Goal: Information Seeking & Learning: Understand process/instructions

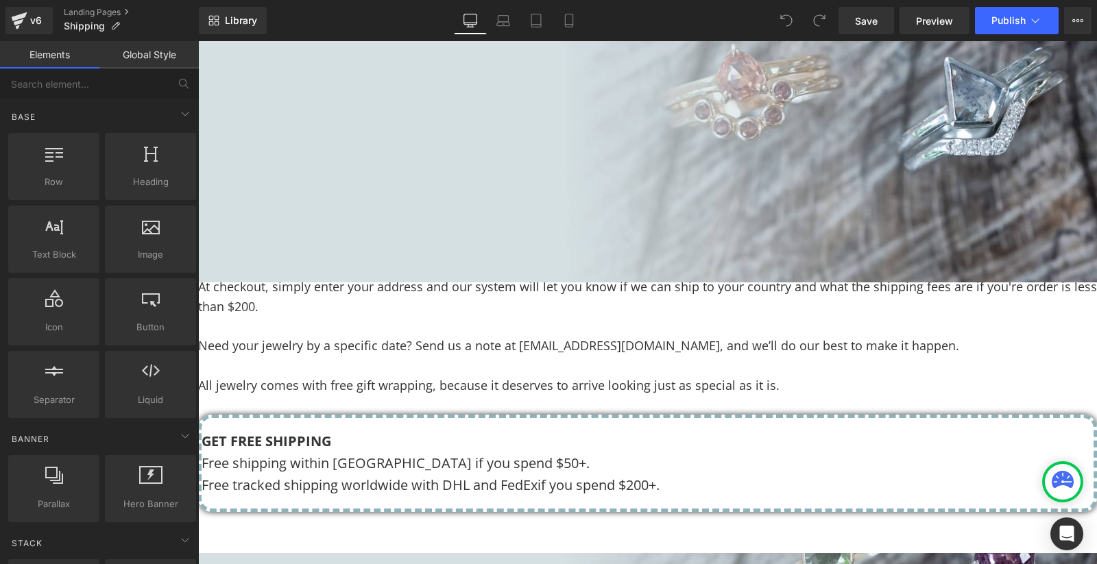
scroll to position [282, 0]
click at [730, 176] on span "In [GEOGRAPHIC_DATA], we ship with RPX - free for orders over $50. If you’re in…" at bounding box center [642, 157] width 889 height 36
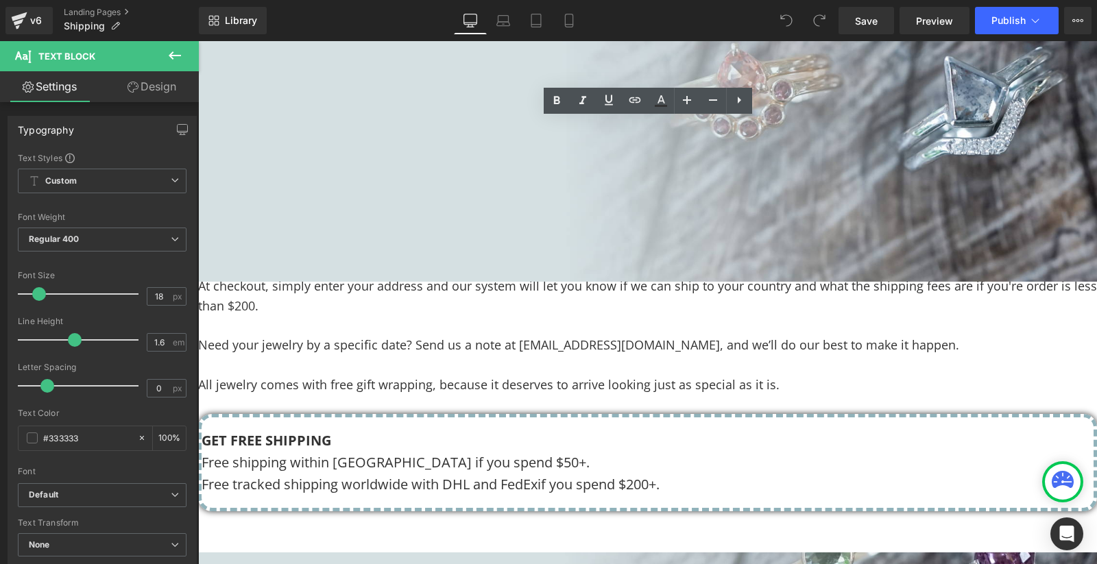
drag, startPoint x: 966, startPoint y: 193, endPoint x: 308, endPoint y: 208, distance: 658.4
click at [308, 176] on span "In [GEOGRAPHIC_DATA], we ship with RPX - free for orders over $50. If you’re in…" at bounding box center [642, 157] width 889 height 36
click at [629, 96] on icon at bounding box center [635, 100] width 16 height 16
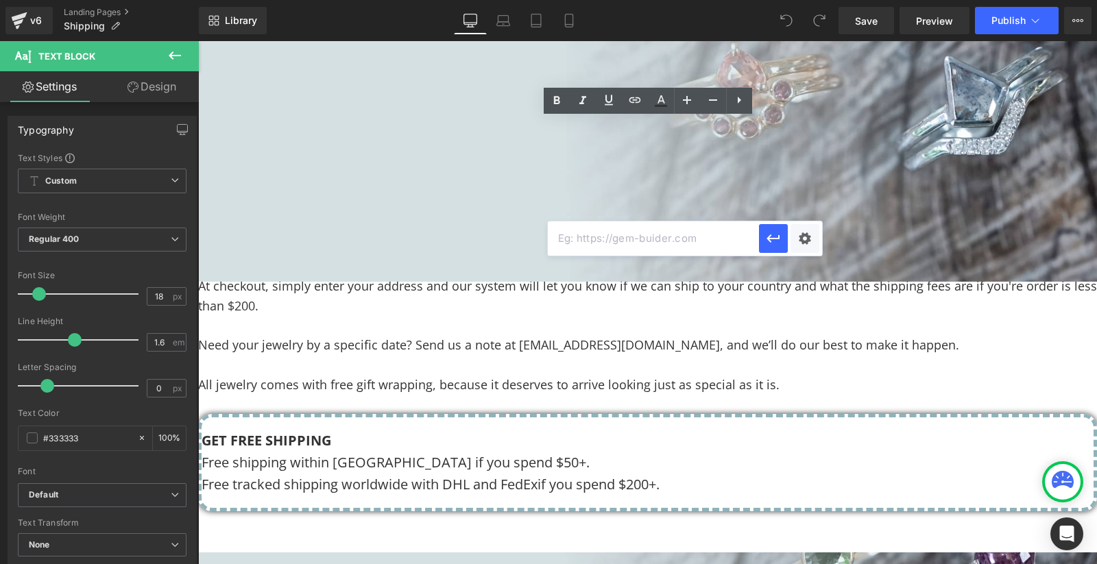
click at [640, 238] on input "text" at bounding box center [653, 238] width 211 height 34
paste input "[URL][DOMAIN_NAME]"
type input "[URL][DOMAIN_NAME]"
click at [771, 245] on icon "button" at bounding box center [773, 238] width 16 height 16
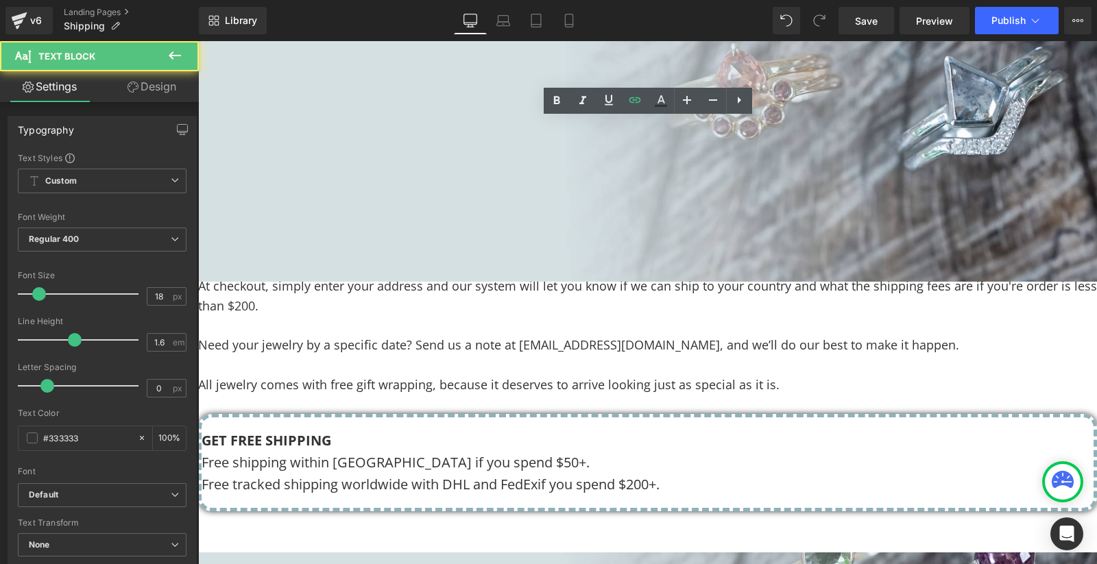
click at [684, 255] on span "Depending on your country, duties and taxes may apply upon delivery. These are …" at bounding box center [624, 227] width 852 height 56
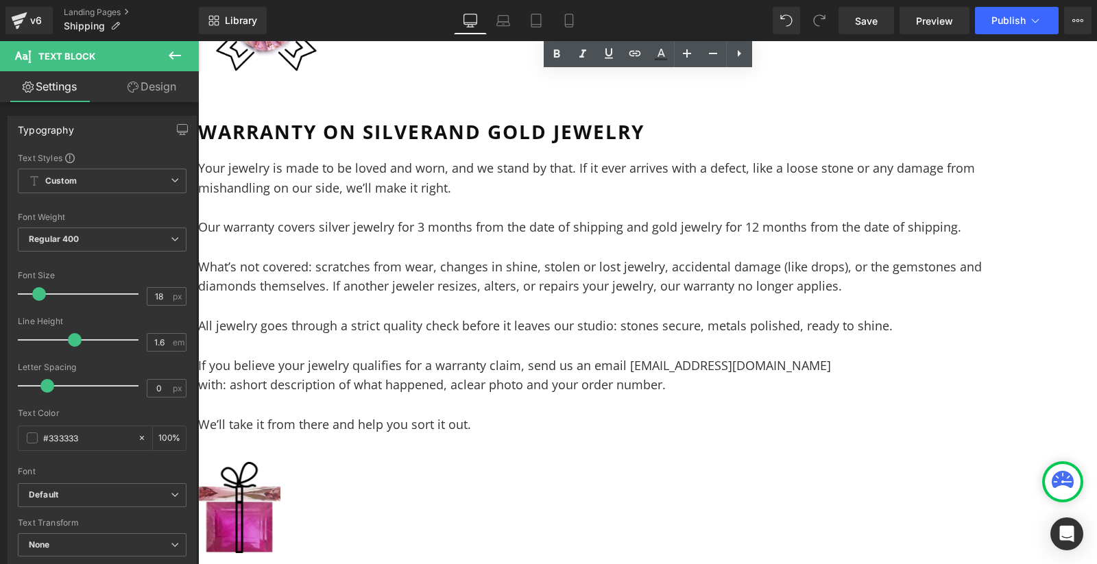
scroll to position [1052, 0]
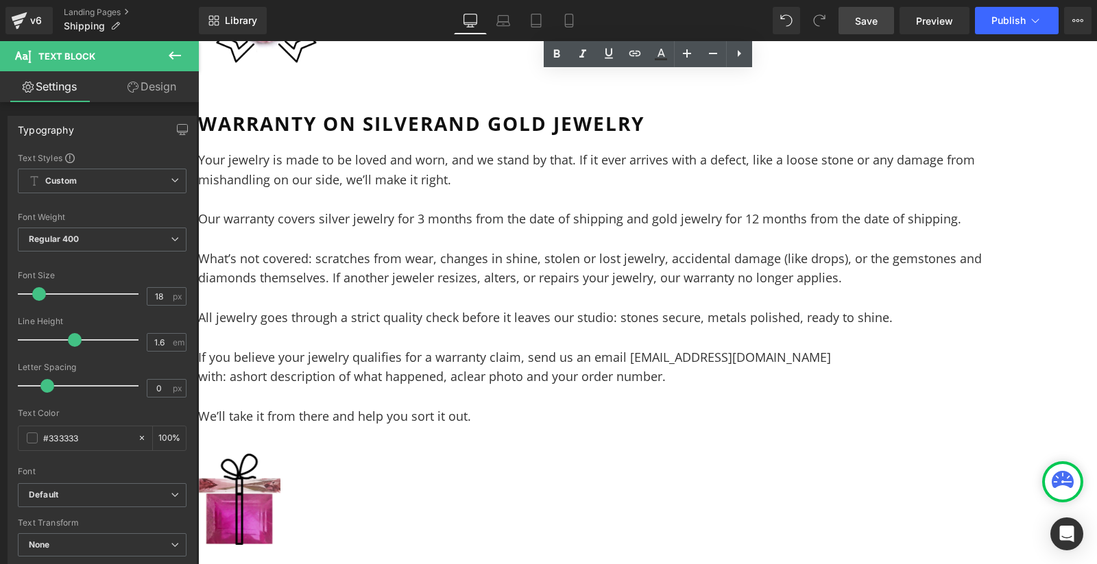
click at [874, 24] on span "Save" at bounding box center [866, 21] width 23 height 14
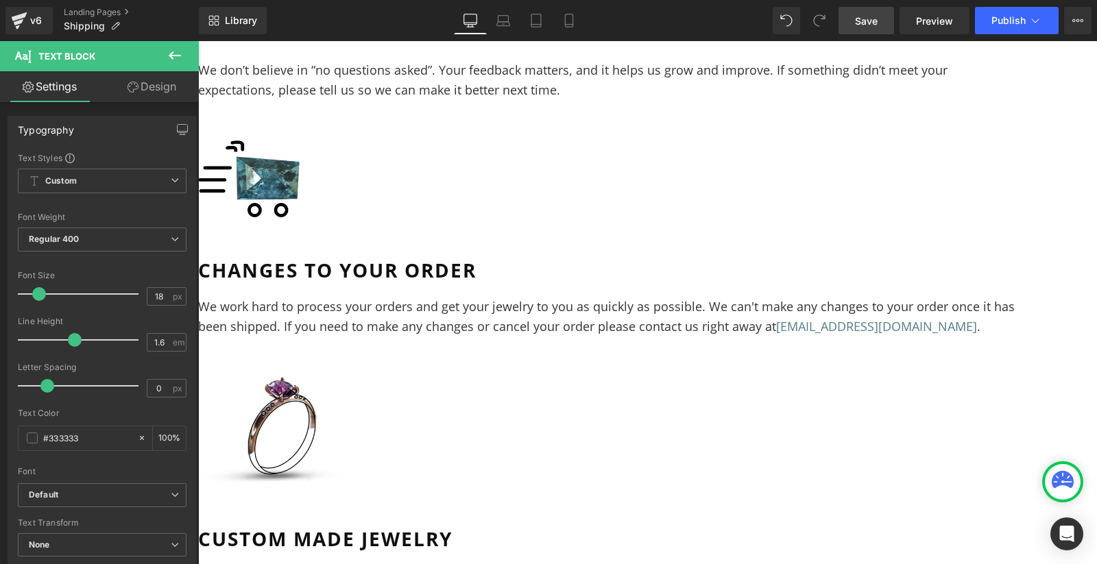
scroll to position [1886, 0]
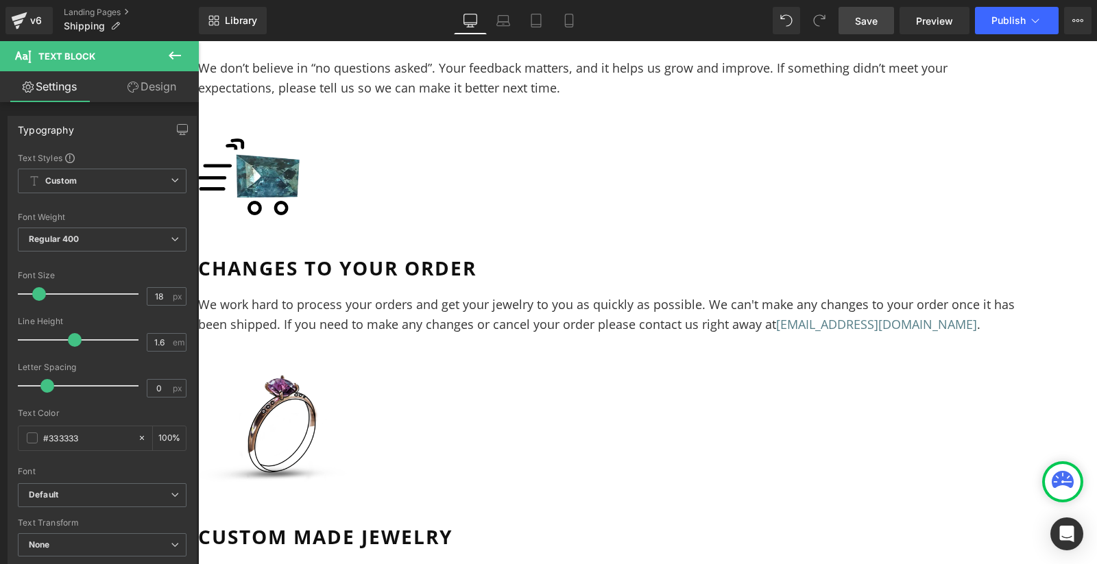
click at [624, 295] on p "We work hard to process your orders and get your jewelry to you as quickly as p…" at bounding box center [609, 315] width 823 height 40
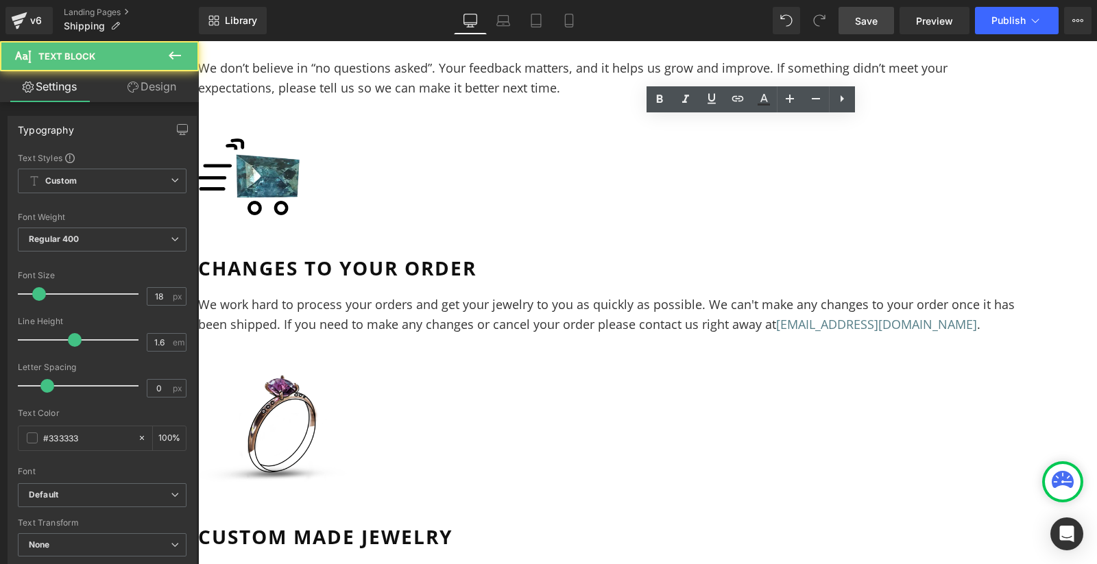
click at [666, 296] on span "We work hard to process your orders and get your jewelry to you as quickly as p…" at bounding box center [606, 314] width 817 height 36
click at [826, 316] on link "[EMAIL_ADDRESS][DOMAIN_NAME]" at bounding box center [876, 324] width 201 height 16
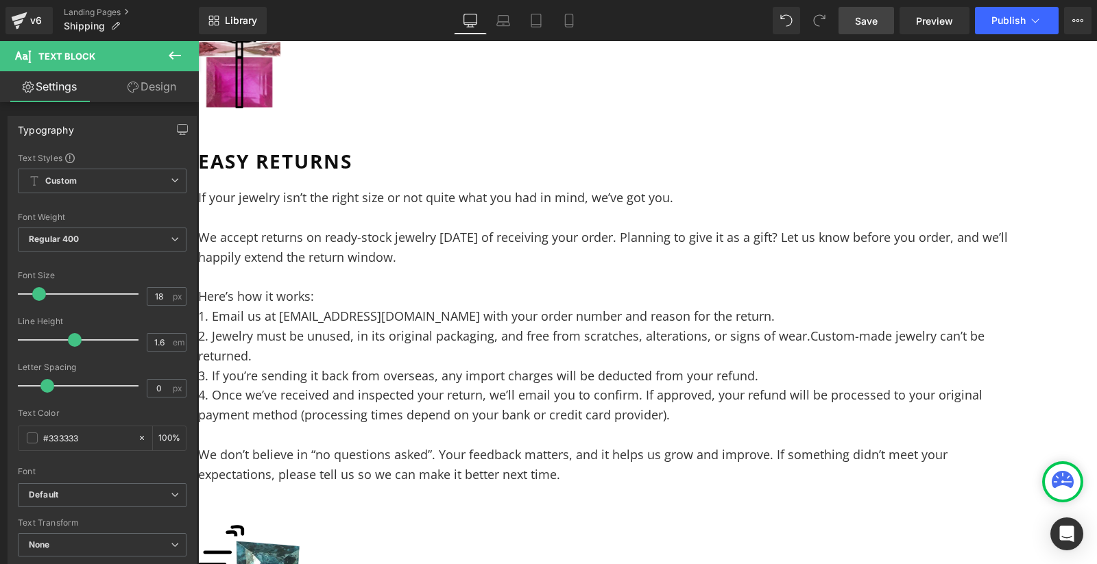
scroll to position [1497, 0]
click at [819, 328] on p "2. Jewelry must be unused, in its original packaging, and free from scratches, …" at bounding box center [609, 348] width 823 height 40
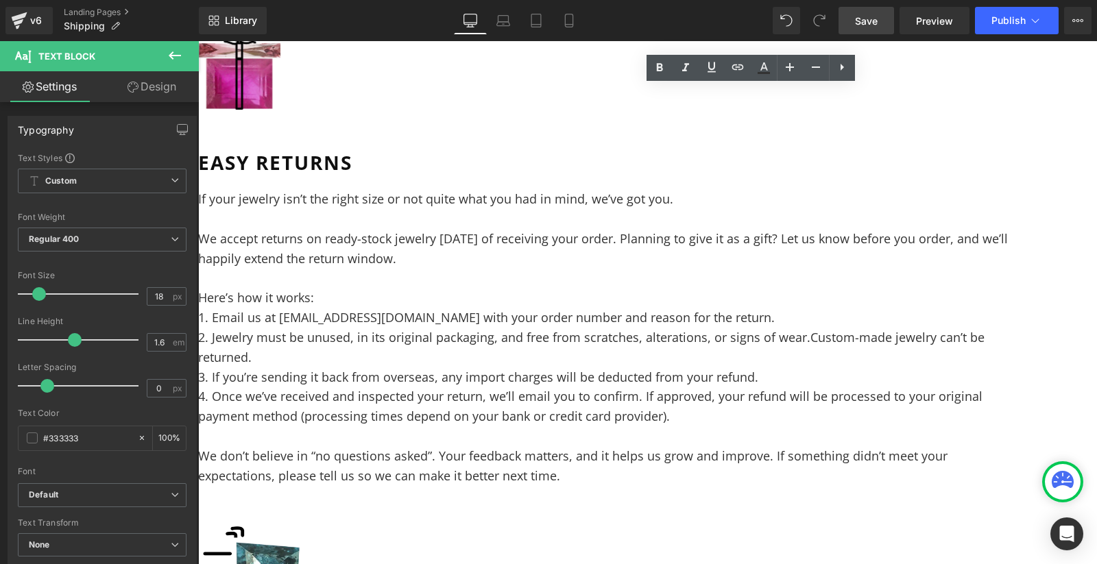
click at [577, 328] on p "2. Jewelry must be unused, in its original packaging, and free from scratches, …" at bounding box center [609, 348] width 823 height 40
drag, startPoint x: 531, startPoint y: 229, endPoint x: 687, endPoint y: 232, distance: 155.7
click at [687, 308] on p "1. Email us at [EMAIL_ADDRESS][DOMAIN_NAME] with your order number and reason f…" at bounding box center [609, 318] width 823 height 20
paste div
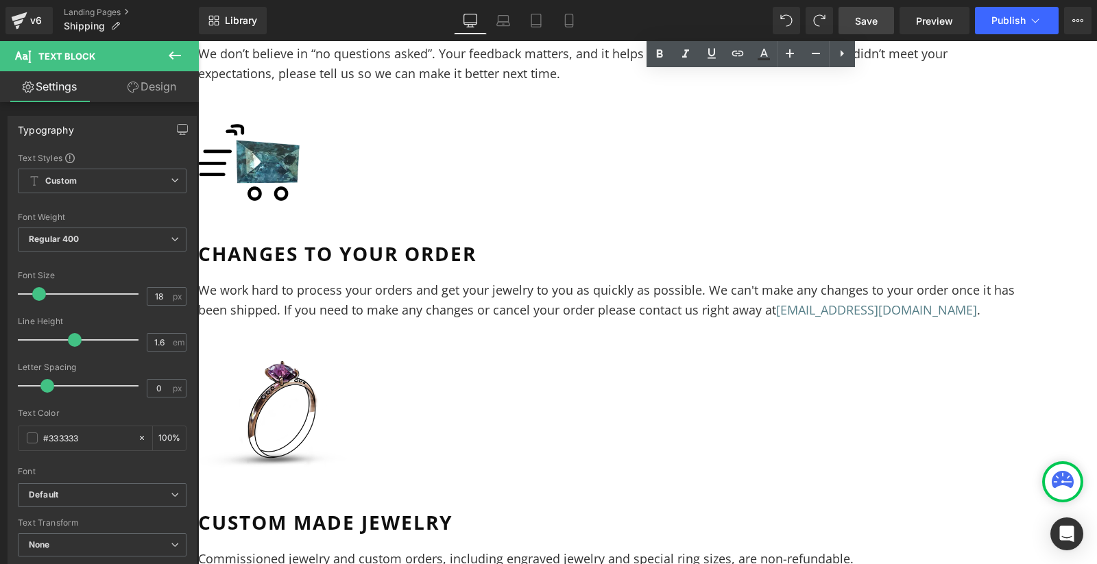
scroll to position [1901, 0]
click at [548, 281] on span "We work hard to process your orders and get your jewelry to you as quickly as p…" at bounding box center [606, 299] width 817 height 36
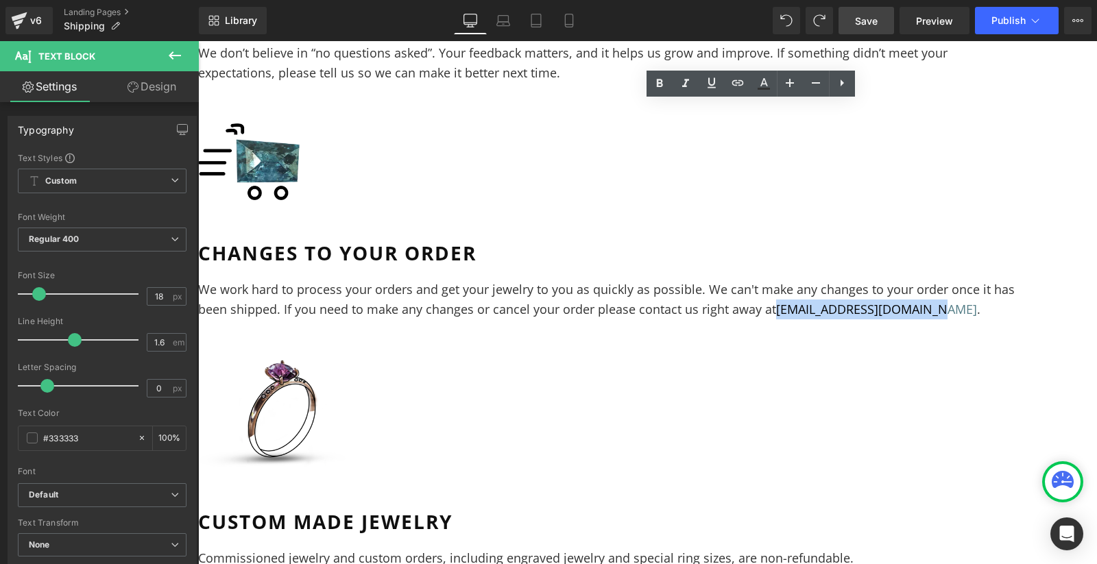
drag, startPoint x: 826, startPoint y: 168, endPoint x: 667, endPoint y: 168, distance: 159.1
click at [776, 301] on link "[EMAIL_ADDRESS][DOMAIN_NAME]" at bounding box center [876, 309] width 201 height 16
copy link "[EMAIL_ADDRESS][DOMAIN_NAME]"
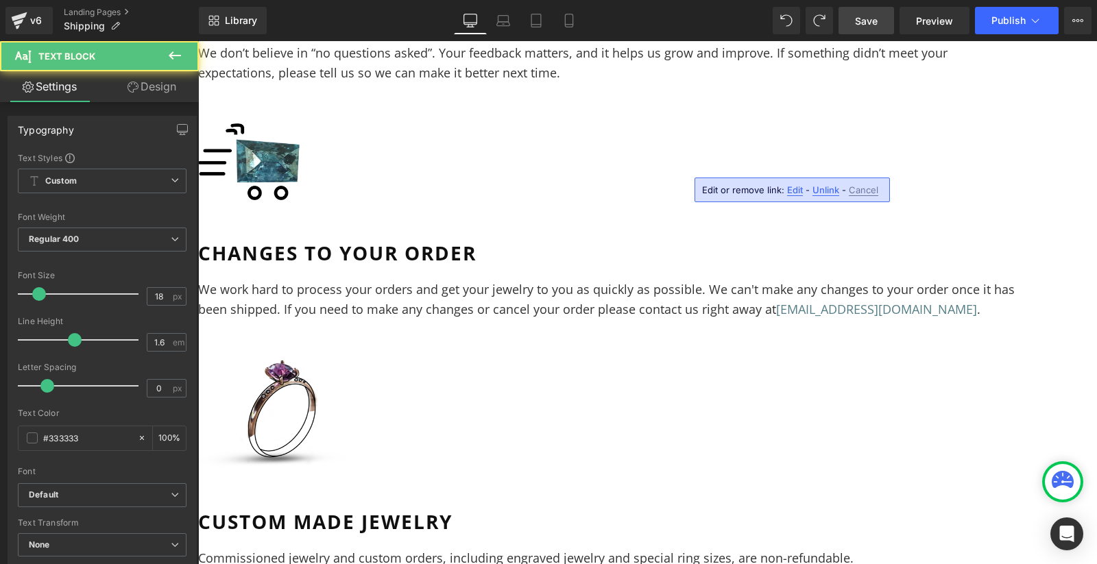
click at [592, 280] on p "We work hard to process your orders and get your jewelry to you as quickly as p…" at bounding box center [609, 300] width 823 height 40
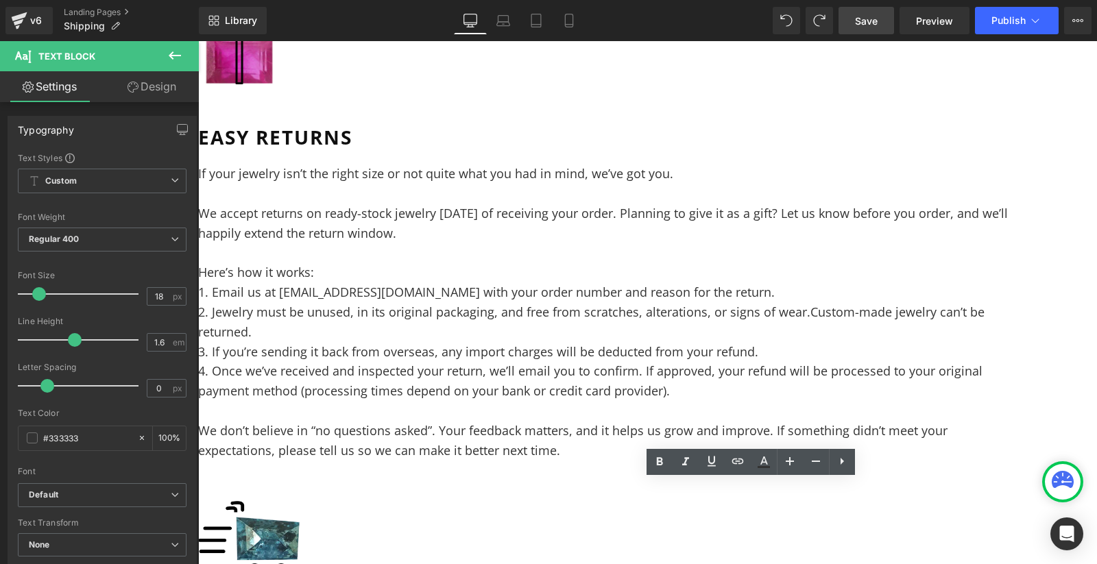
scroll to position [1504, 0]
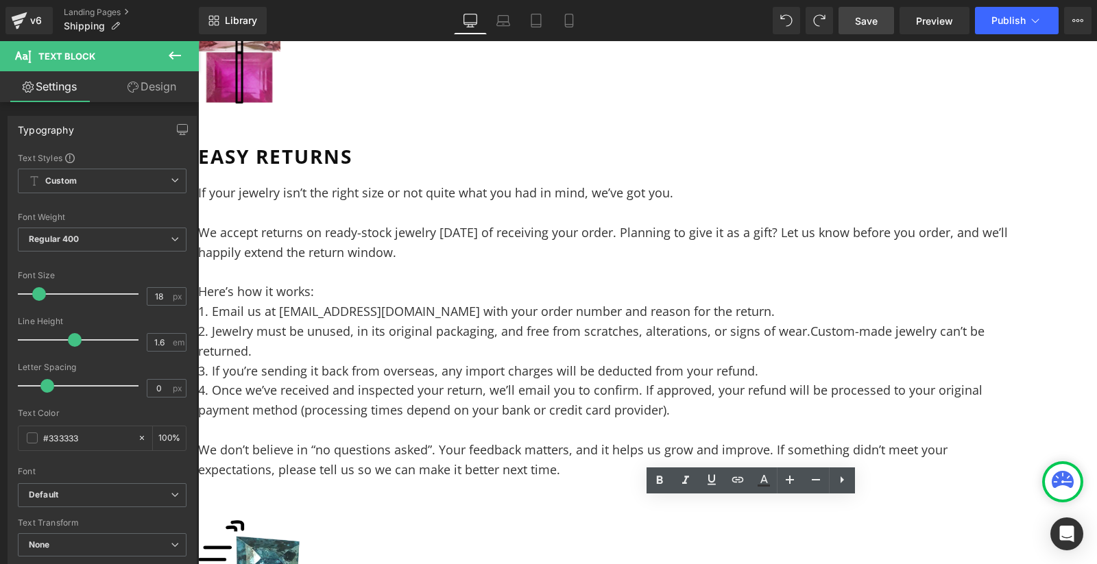
click at [591, 302] on p "1. Email us at [EMAIL_ADDRESS][DOMAIN_NAME] with your order number and reason f…" at bounding box center [609, 312] width 823 height 20
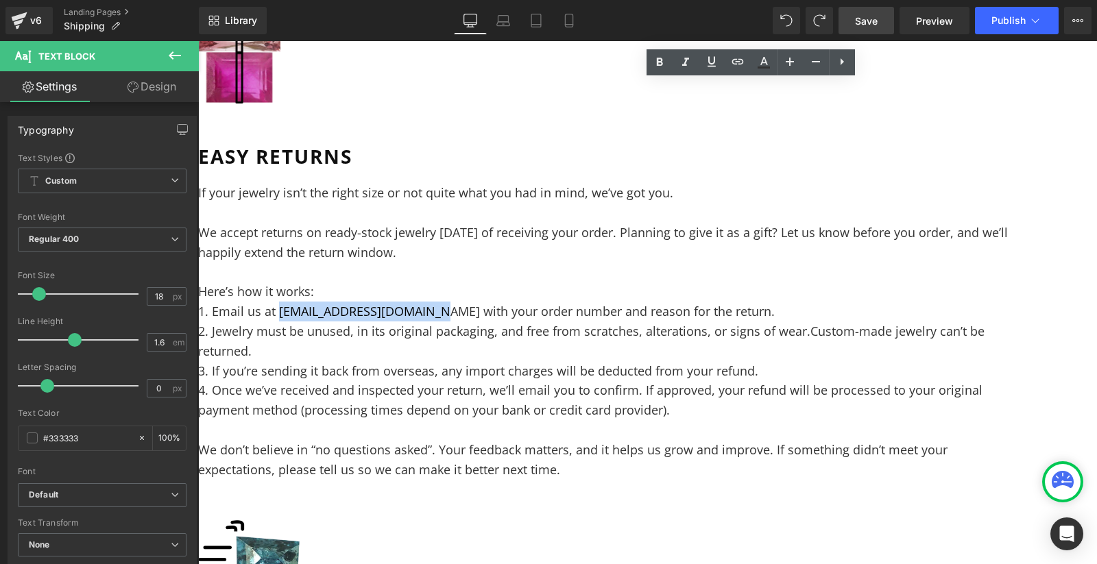
drag, startPoint x: 689, startPoint y: 223, endPoint x: 531, endPoint y: 224, distance: 158.4
click at [531, 302] on p "1. Email us at [EMAIL_ADDRESS][DOMAIN_NAME] with your order number and reason f…" at bounding box center [609, 312] width 823 height 20
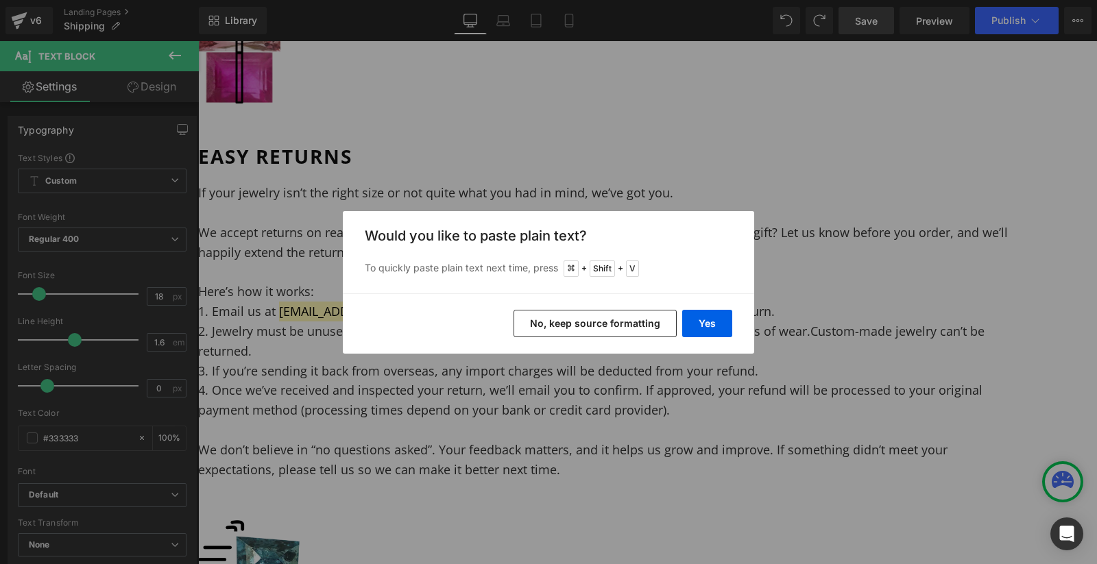
click at [579, 324] on button "No, keep source formatting" at bounding box center [595, 323] width 163 height 27
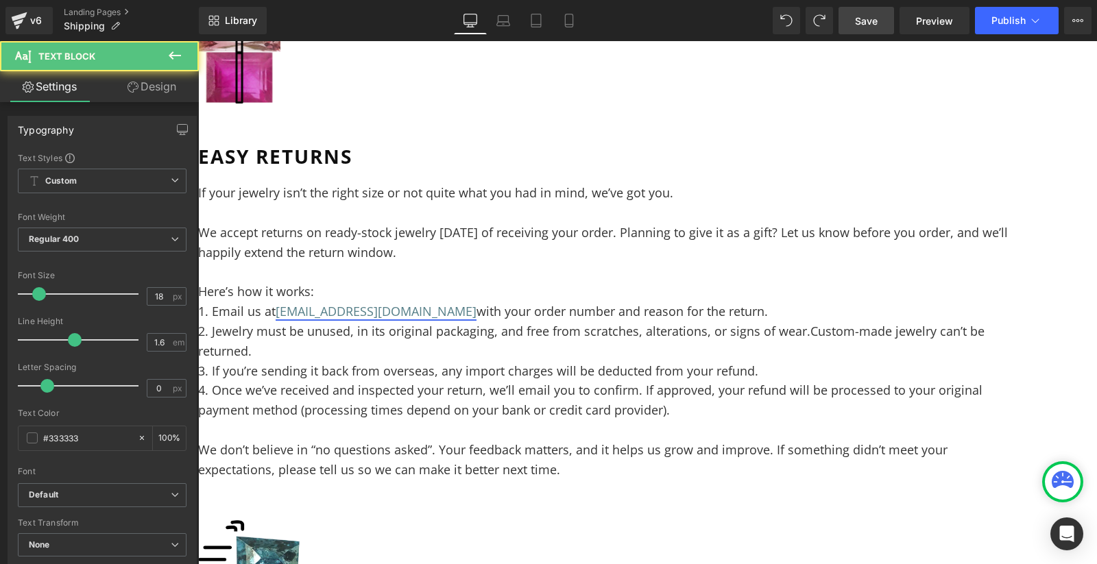
click at [579, 381] on p "4. Once we’ve received and inspected your return, we’ll email you to confirm. I…" at bounding box center [609, 401] width 823 height 40
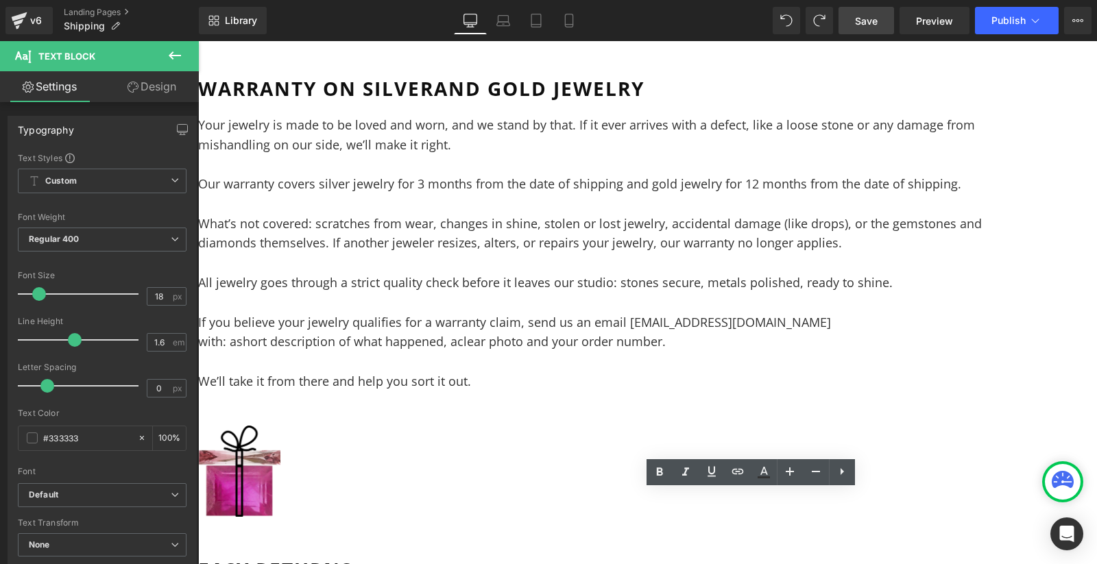
scroll to position [1089, 0]
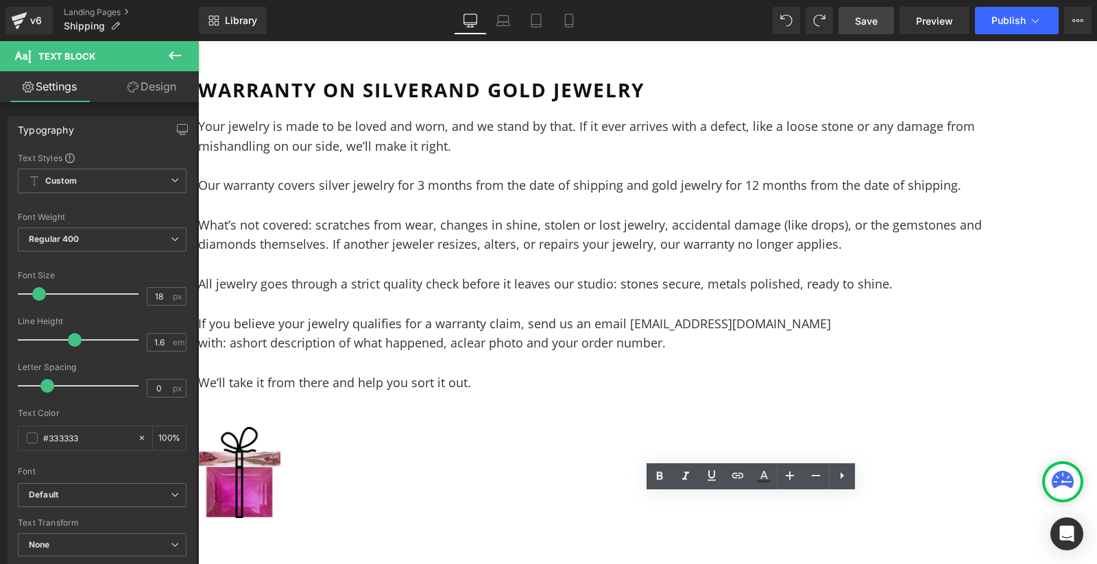
click at [752, 241] on p "What’s not covered: scratches from wear, changes in shine, stolen or lost jewel…" at bounding box center [609, 235] width 823 height 40
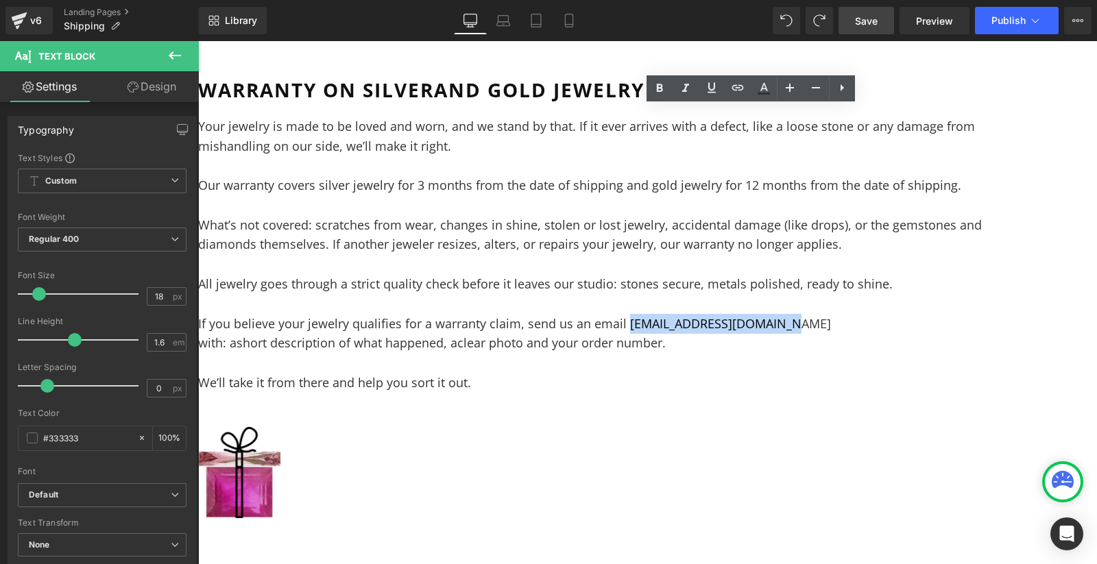
drag, startPoint x: 878, startPoint y: 337, endPoint x: 1035, endPoint y: 337, distance: 157.7
click at [1021, 334] on p "If you believe your jewelry qualifies for a warranty claim, send us an email [E…" at bounding box center [609, 324] width 823 height 20
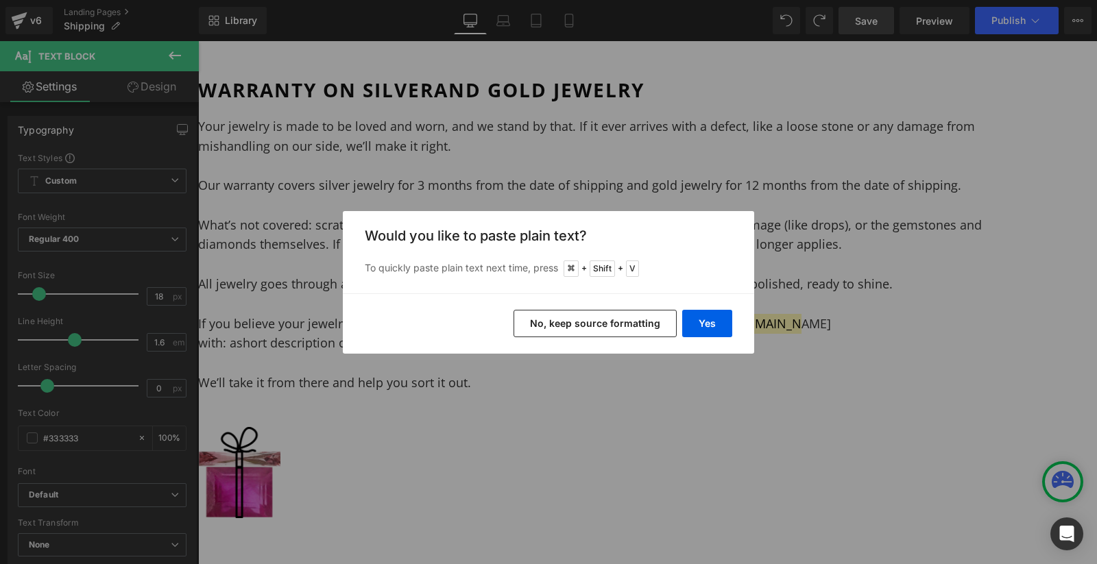
click at [581, 323] on button "No, keep source formatting" at bounding box center [595, 323] width 163 height 27
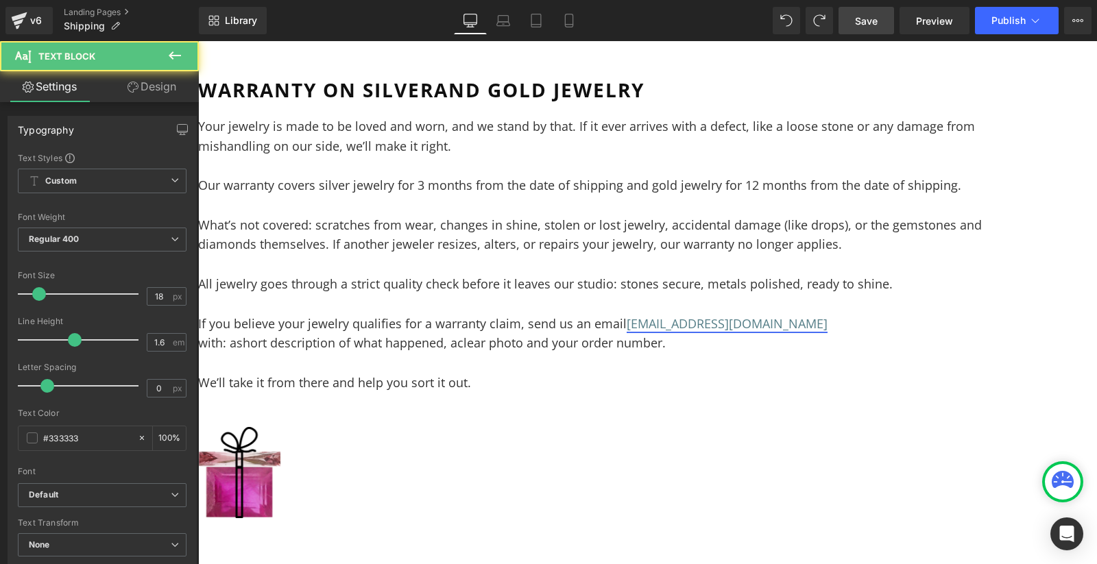
click at [618, 314] on p at bounding box center [609, 304] width 823 height 20
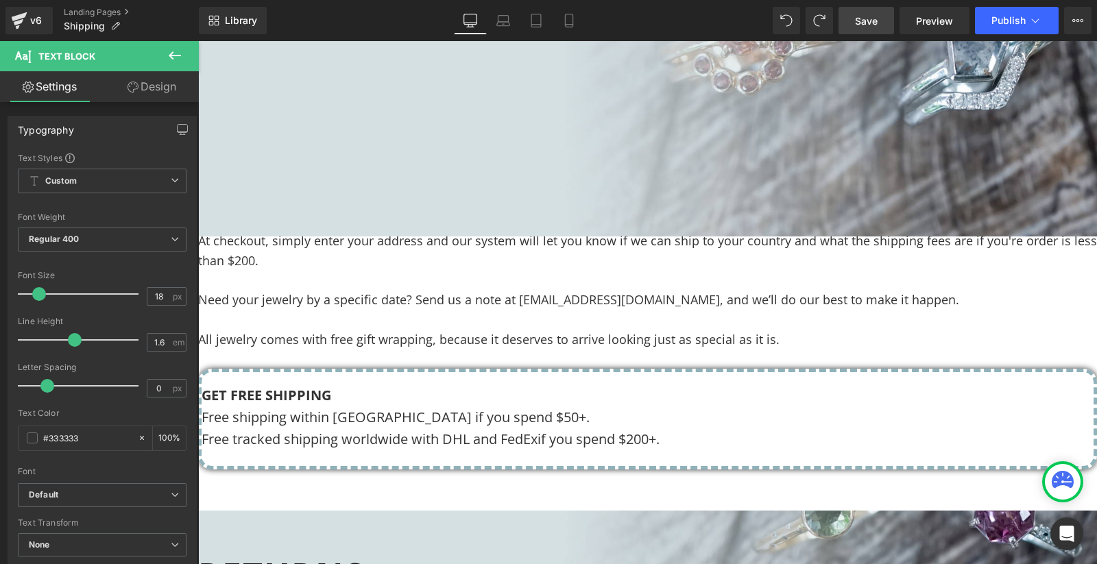
scroll to position [327, 0]
click at [618, 272] on p "At checkout, simply enter your address and our system will let you know if we c…" at bounding box center [647, 252] width 899 height 40
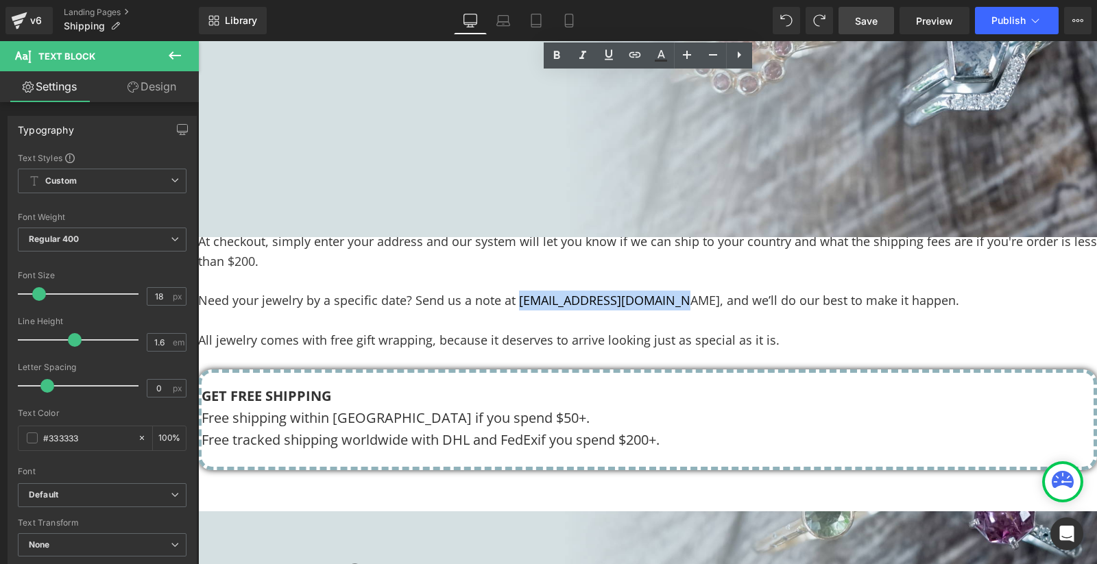
drag, startPoint x: 723, startPoint y: 365, endPoint x: 564, endPoint y: 361, distance: 159.1
click at [564, 309] on span "Need your jewelry by a specific date? Send us a note at [EMAIL_ADDRESS][DOMAIN_…" at bounding box center [578, 300] width 761 height 16
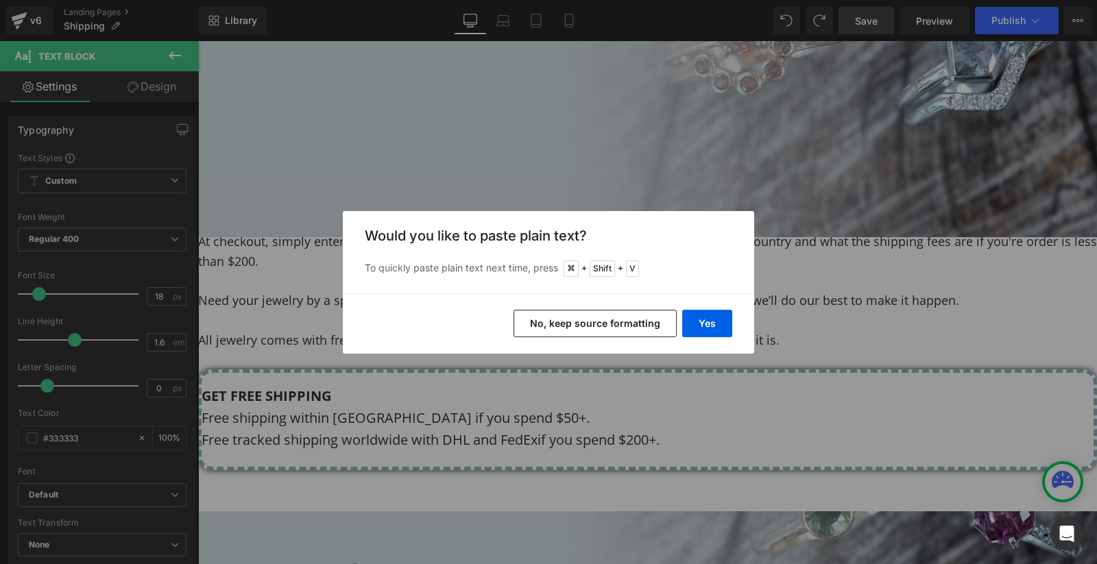
click at [607, 319] on button "No, keep source formatting" at bounding box center [595, 323] width 163 height 27
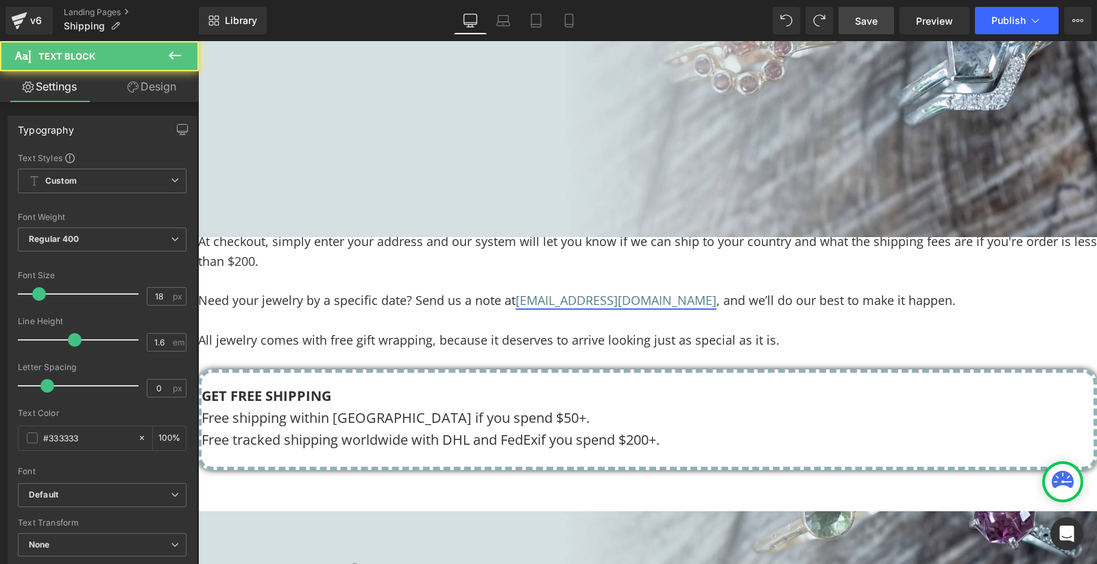
click at [607, 272] on p "At checkout, simply enter your address and our system will let you know if we c…" at bounding box center [647, 252] width 899 height 40
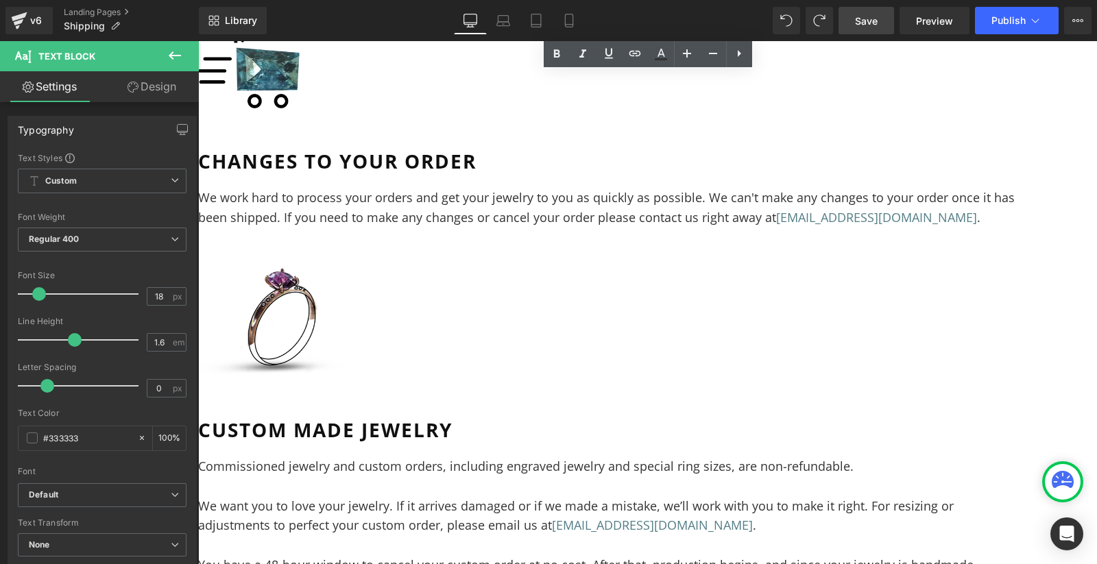
scroll to position [1992, 0]
click at [867, 21] on span "Save" at bounding box center [866, 21] width 23 height 14
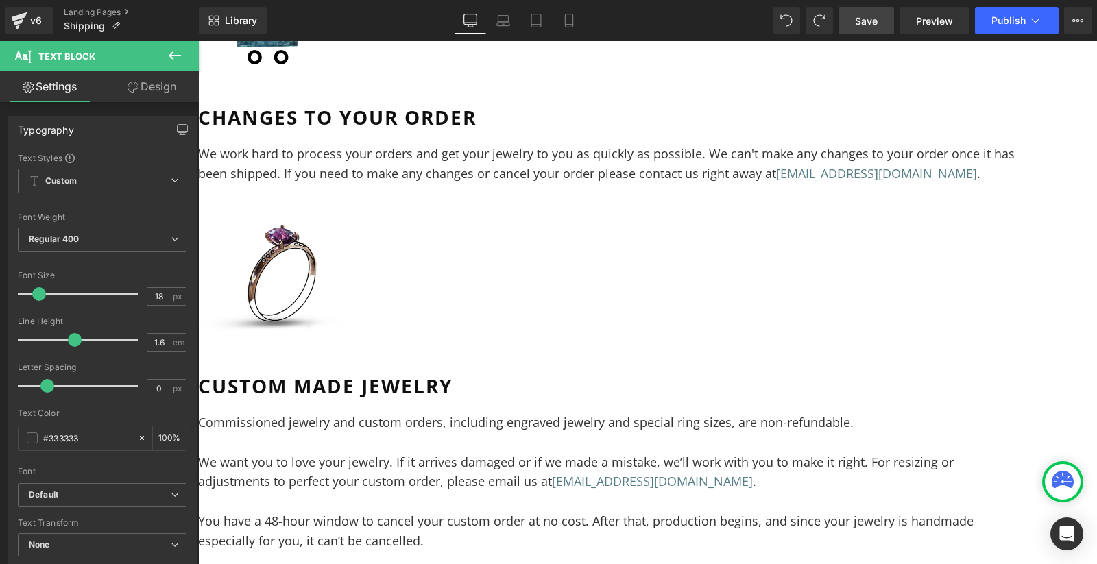
scroll to position [2010, 0]
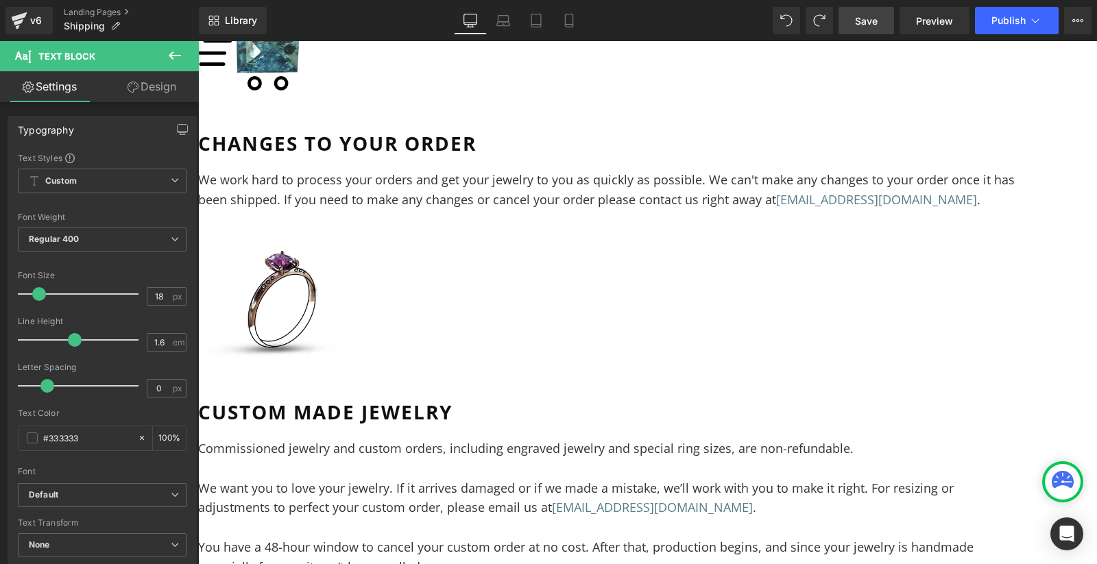
click at [876, 23] on span "Save" at bounding box center [866, 21] width 23 height 14
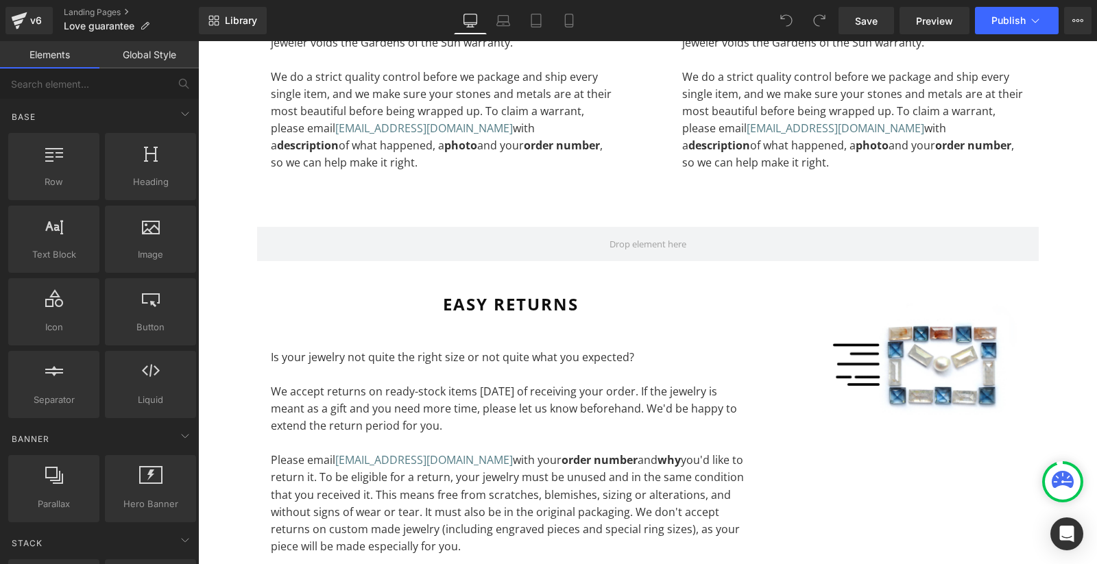
scroll to position [605, 0]
